Goal: Information Seeking & Learning: Learn about a topic

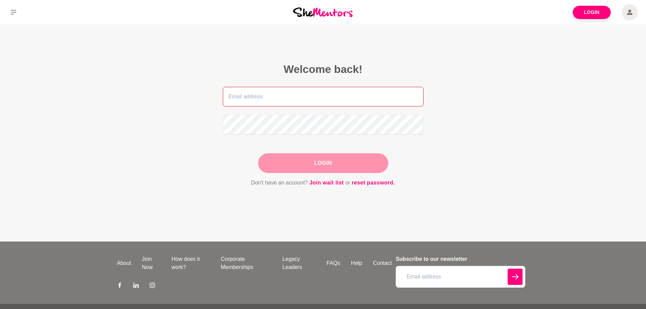
click at [323, 95] on input "email" at bounding box center [323, 97] width 201 height 20
type input "tahlia.alice.shaw@gmail.com"
click at [309, 165] on button "Login" at bounding box center [323, 163] width 130 height 20
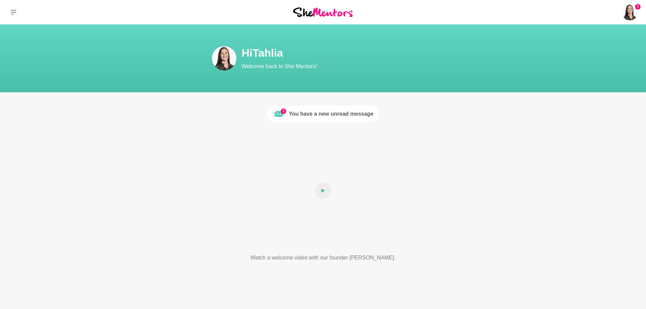
click at [295, 116] on div "You have a new unread message" at bounding box center [331, 114] width 85 height 8
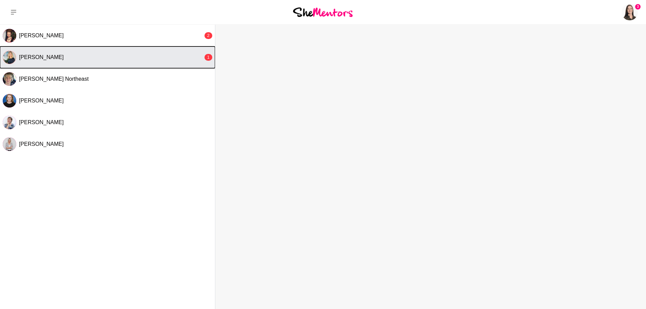
click at [103, 53] on button "Laura Thain 1" at bounding box center [107, 57] width 215 height 22
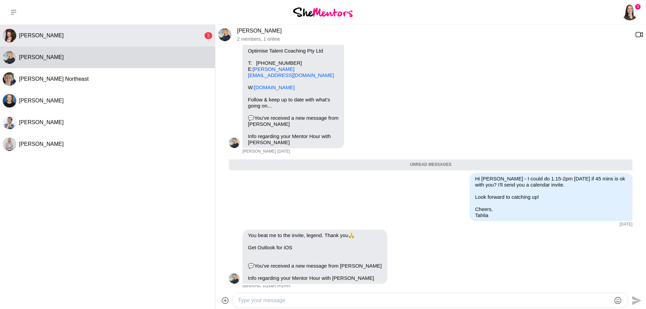
scroll to position [360, 0]
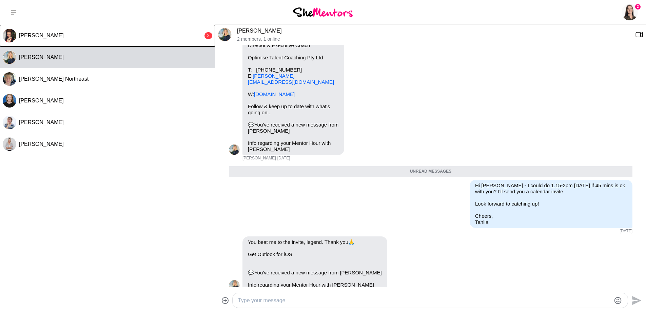
click at [105, 39] on button "Jessica Mortimer 2" at bounding box center [107, 36] width 215 height 22
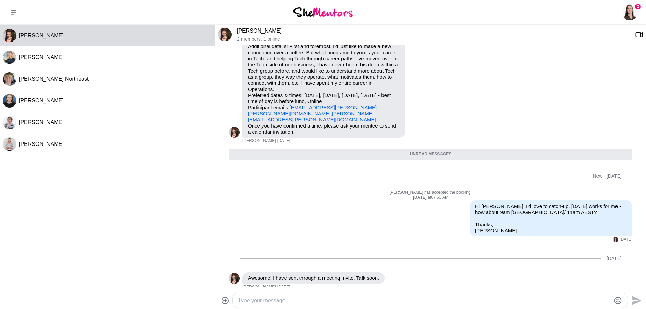
scroll to position [55, 0]
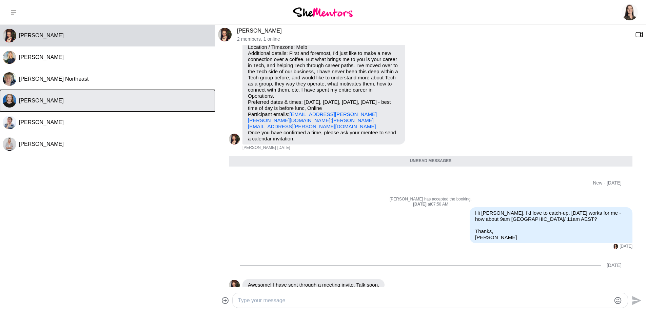
click at [50, 97] on button "Hannah Legge" at bounding box center [107, 101] width 215 height 22
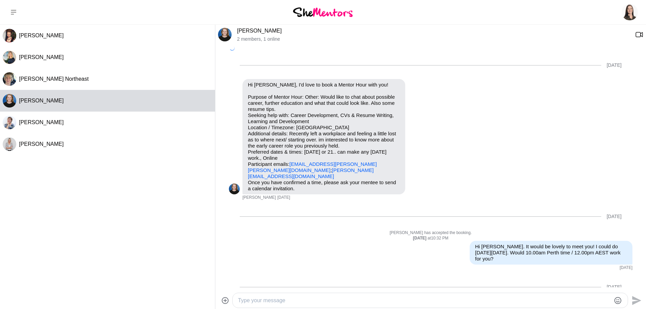
scroll to position [229, 0]
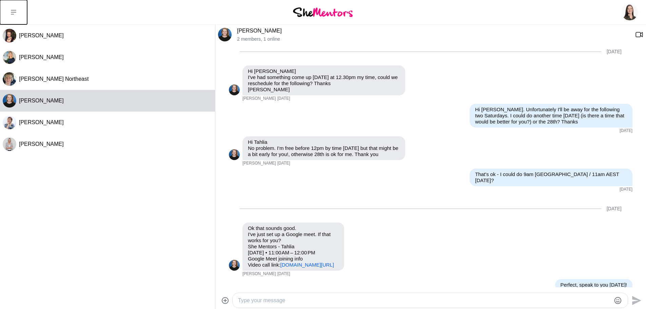
click at [15, 11] on icon at bounding box center [13, 11] width 5 height 5
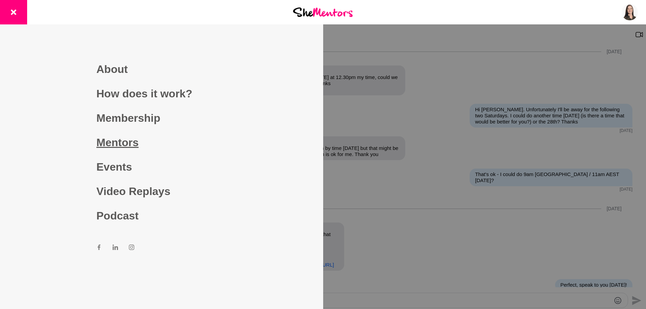
click at [108, 137] on link "Mentors" at bounding box center [161, 142] width 130 height 24
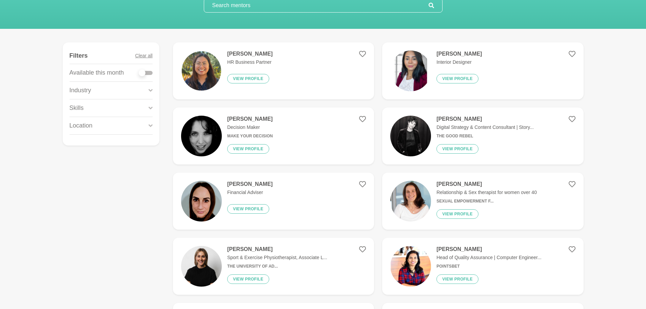
scroll to position [68, 0]
click at [251, 77] on button "View profile" at bounding box center [248, 78] width 42 height 9
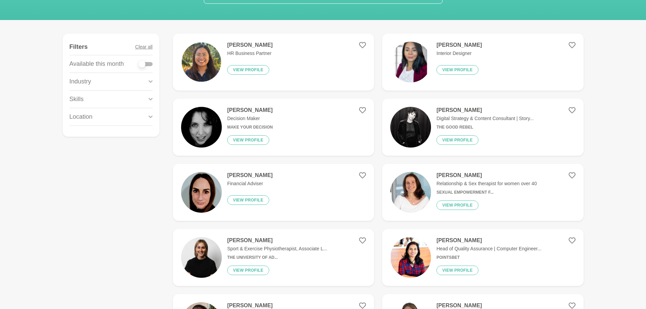
scroll to position [102, 0]
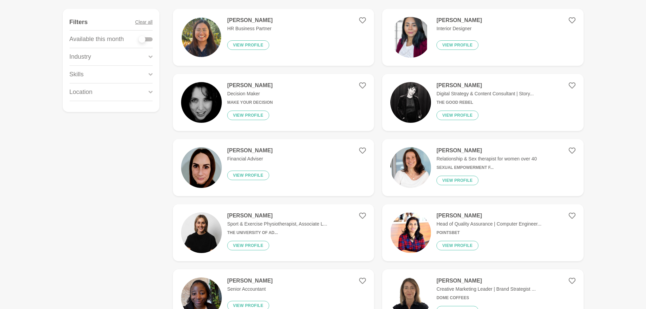
click at [152, 57] on icon at bounding box center [151, 56] width 4 height 9
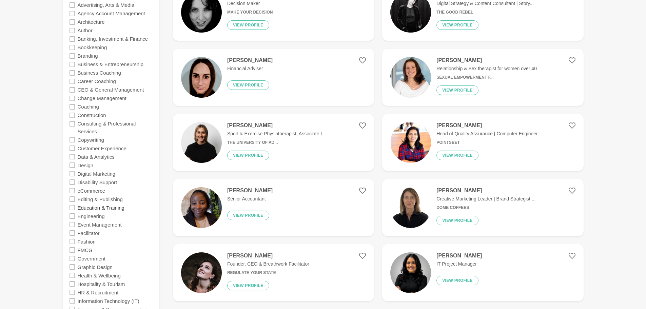
scroll to position [237, 0]
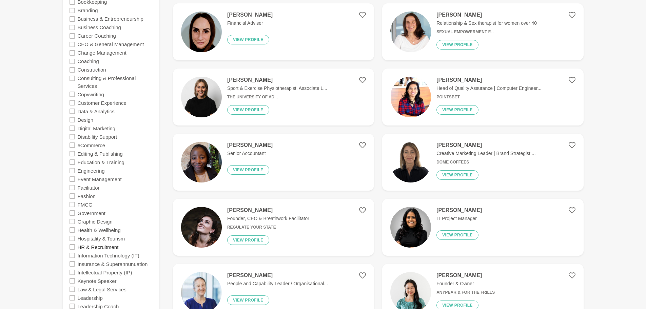
click at [91, 247] on label "HR & Recruitment" at bounding box center [98, 247] width 41 height 8
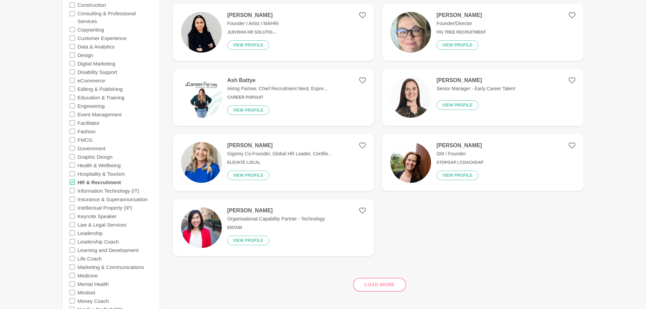
scroll to position [305, 0]
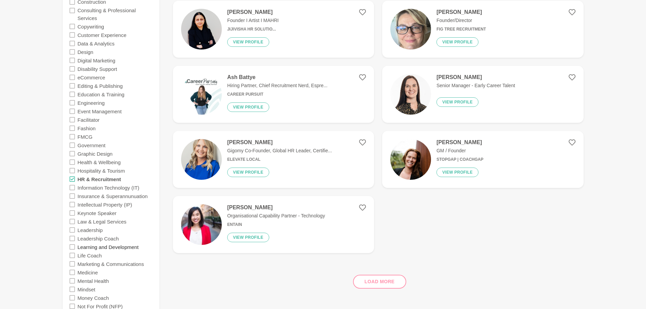
click at [81, 248] on label "Learning and Development" at bounding box center [108, 247] width 61 height 8
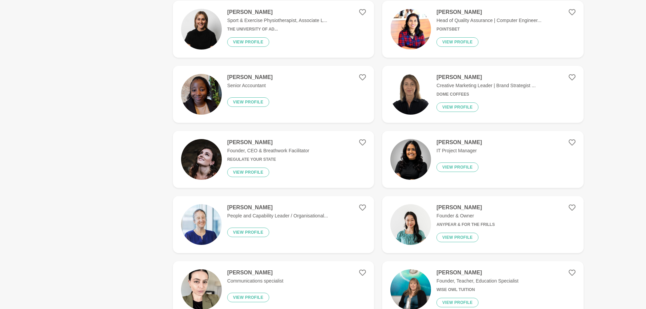
scroll to position [0, 0]
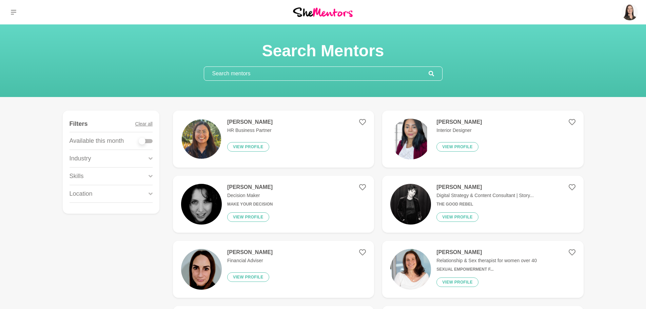
click at [143, 158] on div "Industry" at bounding box center [111, 158] width 83 height 17
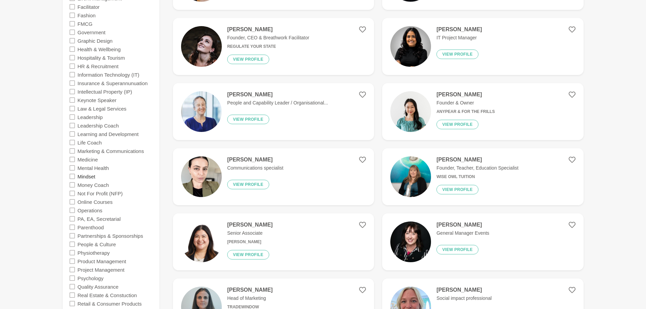
scroll to position [407, 0]
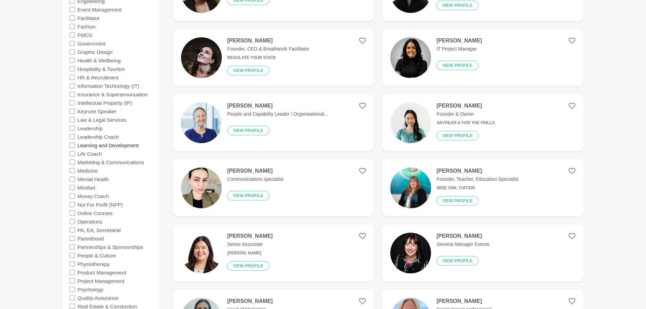
click at [84, 146] on label "Learning and Development" at bounding box center [108, 145] width 61 height 8
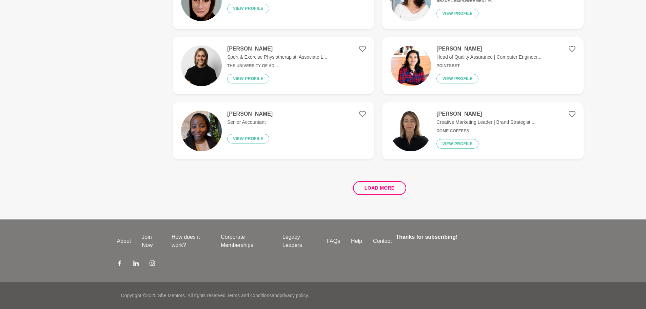
scroll to position [0, 0]
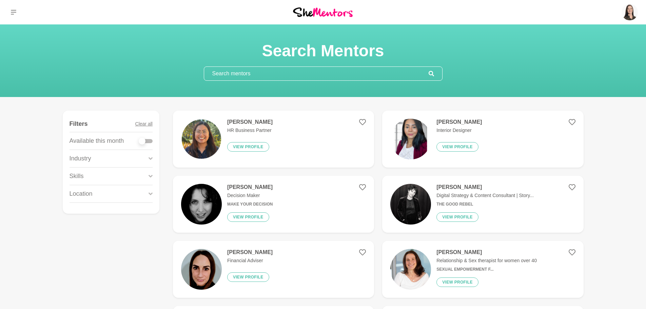
click at [149, 157] on icon at bounding box center [151, 158] width 4 height 9
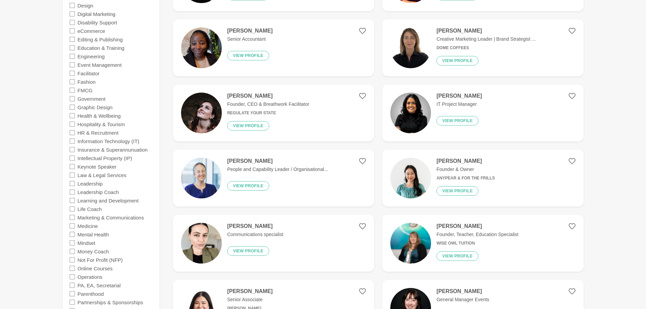
scroll to position [373, 0]
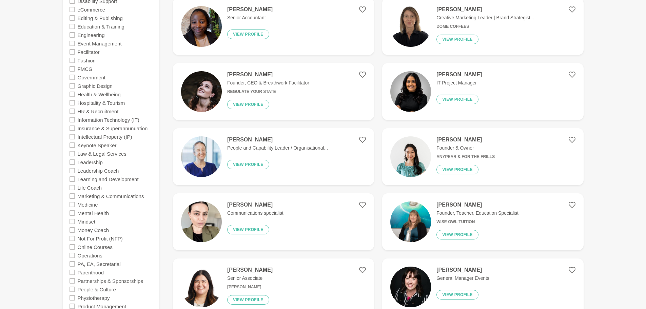
click at [73, 179] on icon at bounding box center [72, 178] width 5 height 5
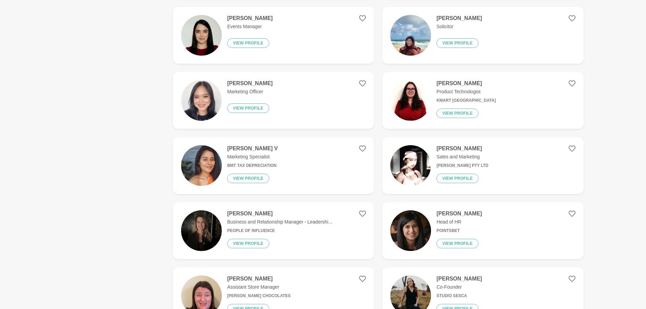
scroll to position [848, 0]
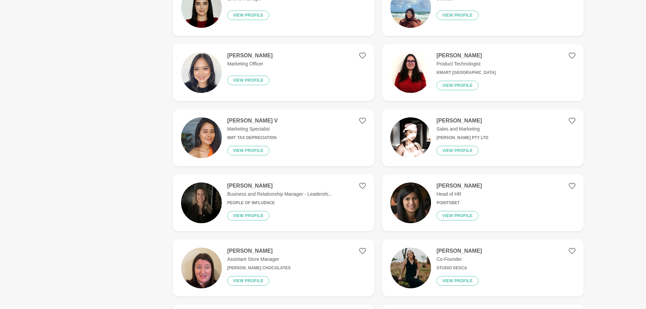
drag, startPoint x: 444, startPoint y: 195, endPoint x: 457, endPoint y: 186, distance: 15.6
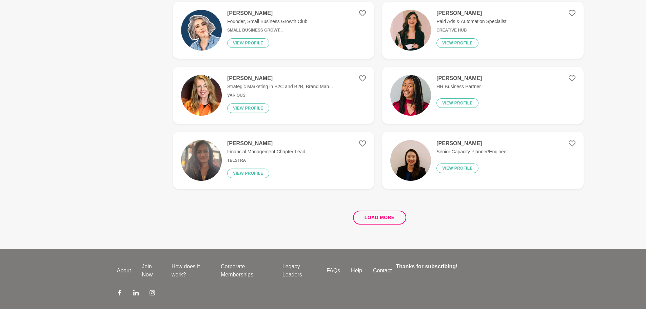
scroll to position [1246, 0]
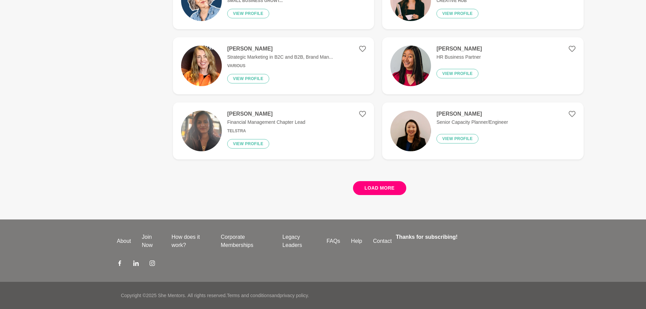
click at [380, 189] on button "Load more" at bounding box center [379, 188] width 53 height 14
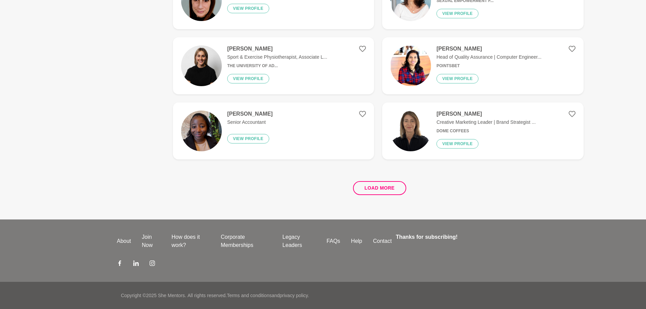
scroll to position [0, 0]
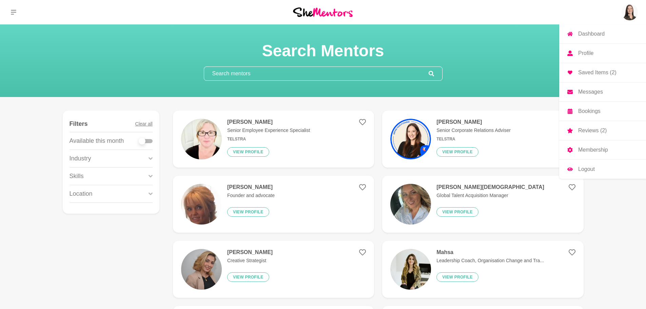
click at [624, 12] on img at bounding box center [630, 12] width 16 height 16
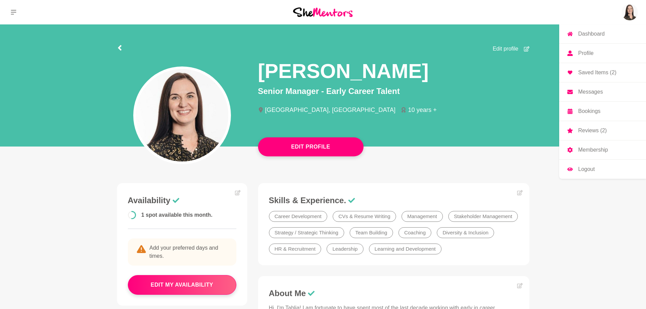
click at [630, 13] on img at bounding box center [630, 12] width 16 height 16
click at [595, 71] on p "Saved Items (2)" at bounding box center [597, 72] width 38 height 5
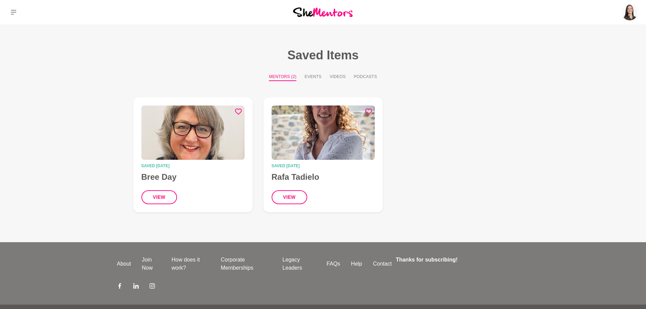
click at [285, 77] on button "Mentors (2)" at bounding box center [282, 77] width 27 height 7
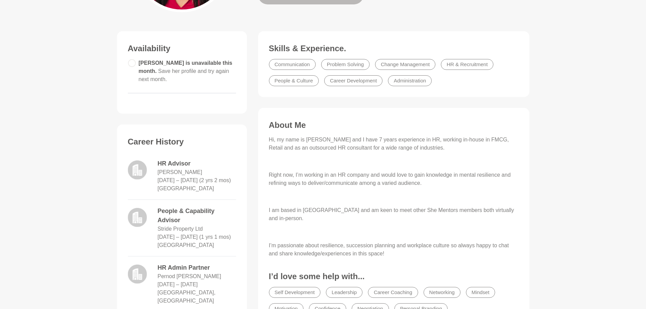
scroll to position [136, 0]
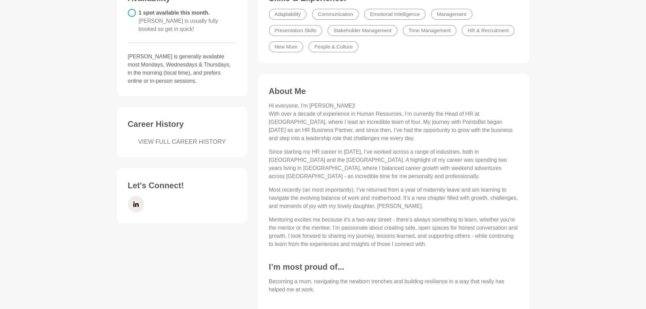
scroll to position [204, 0]
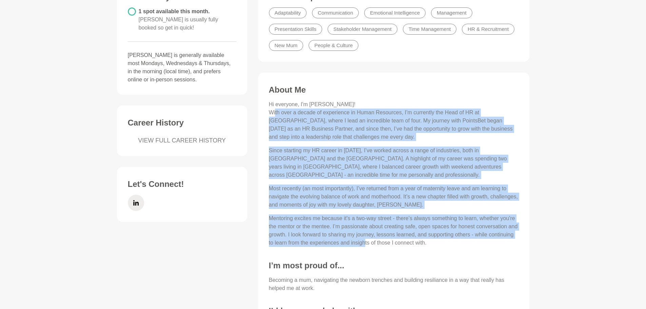
drag, startPoint x: 275, startPoint y: 111, endPoint x: 366, endPoint y: 234, distance: 152.9
click at [366, 234] on div "Hi everyone, I'm Aneesha! With over a decade of experience in Human Resources, …" at bounding box center [394, 173] width 250 height 147
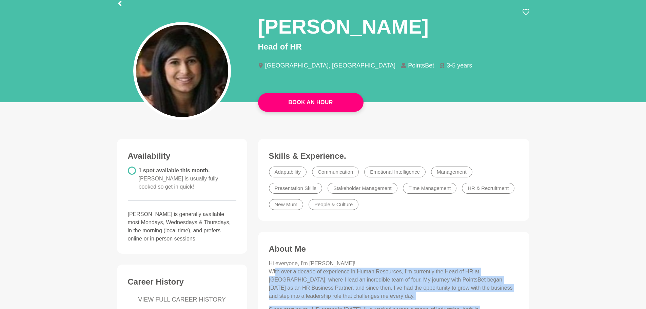
scroll to position [34, 0]
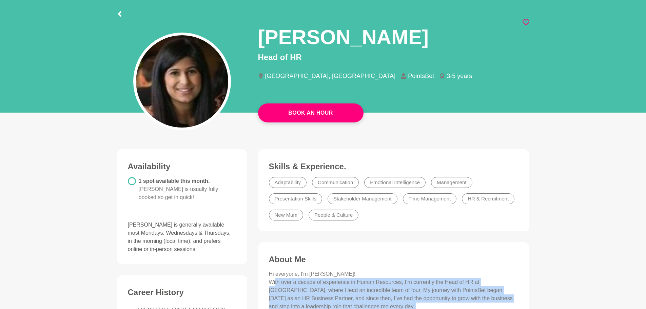
click at [528, 20] on icon at bounding box center [526, 22] width 7 height 6
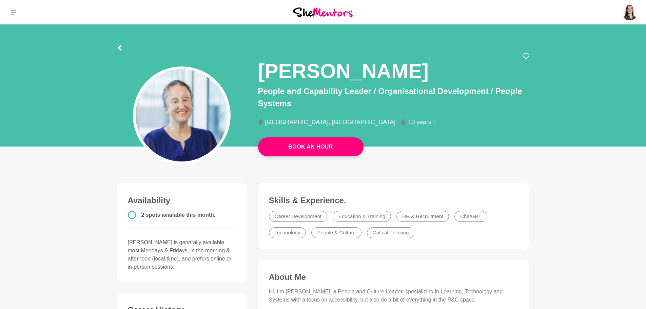
click at [527, 60] on div "[PERSON_NAME]" at bounding box center [393, 69] width 271 height 32
click at [526, 58] on icon at bounding box center [526, 56] width 7 height 7
